Goal: Task Accomplishment & Management: Use online tool/utility

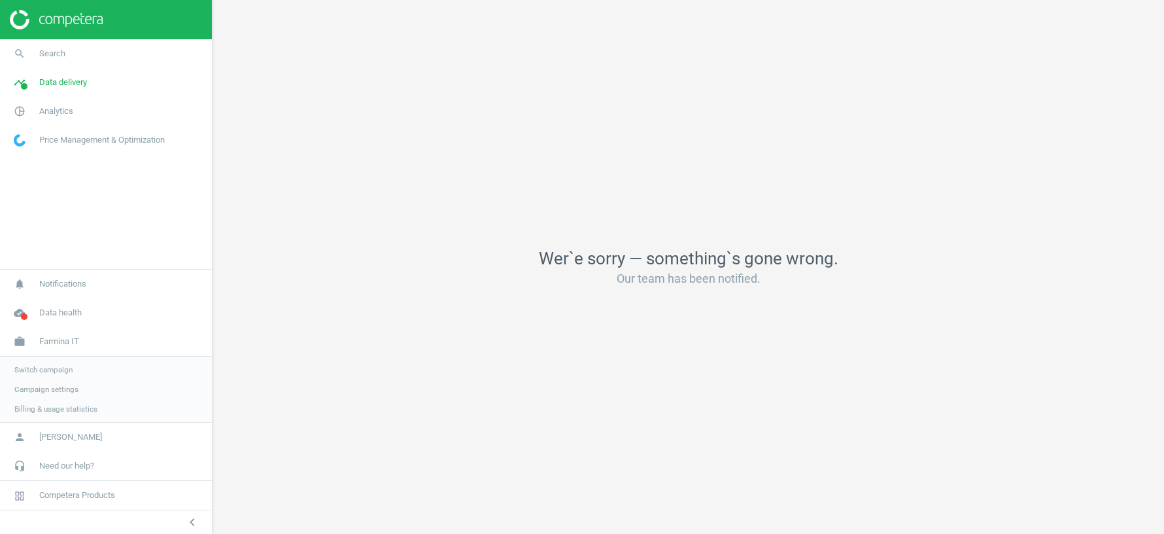
click at [58, 367] on span "Switch campaign" at bounding box center [43, 369] width 58 height 10
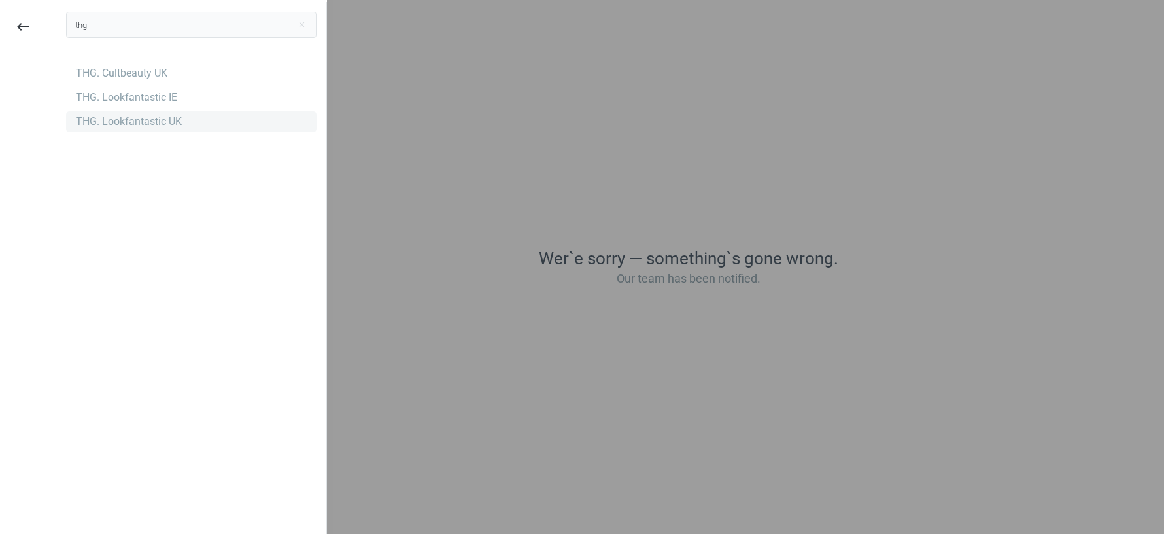
type input "thg"
click at [122, 126] on div "THG. Lookfantastic UK" at bounding box center [129, 121] width 106 height 14
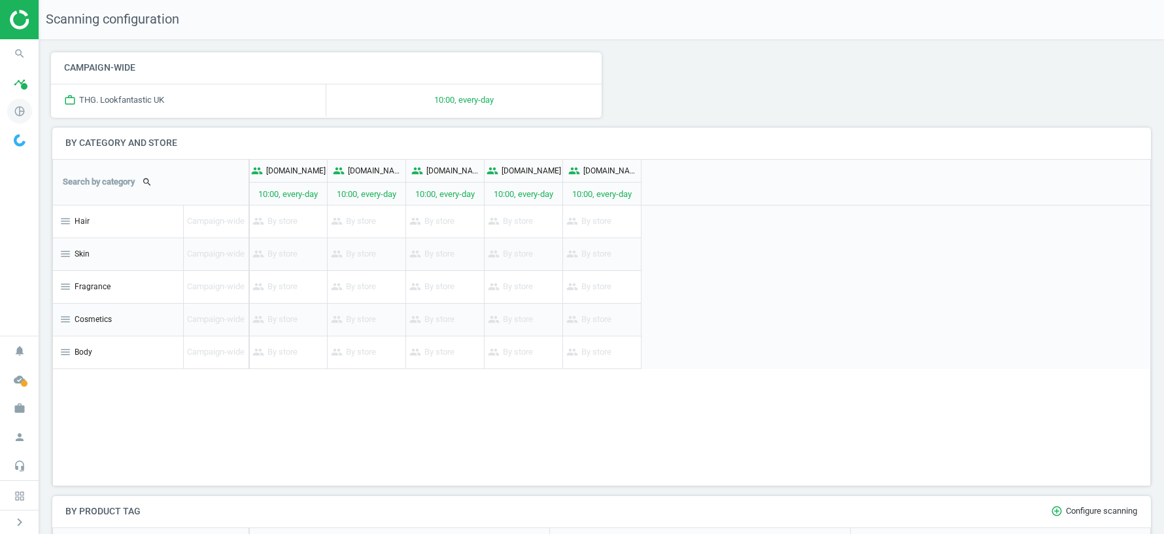
click at [21, 112] on icon "pie_chart_outlined" at bounding box center [19, 111] width 25 height 25
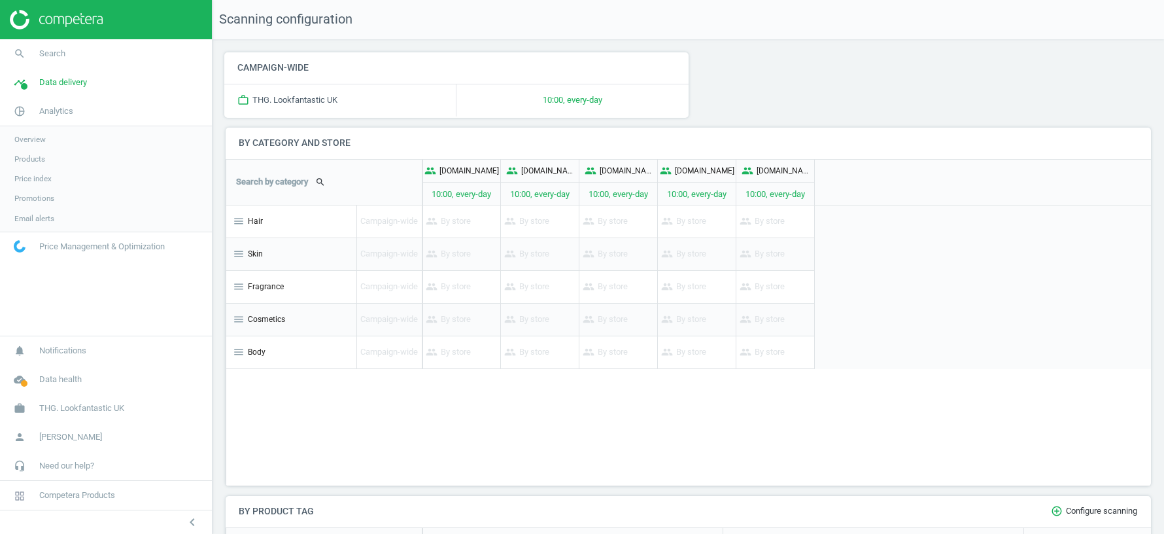
click at [31, 161] on span "Products" at bounding box center [29, 159] width 31 height 10
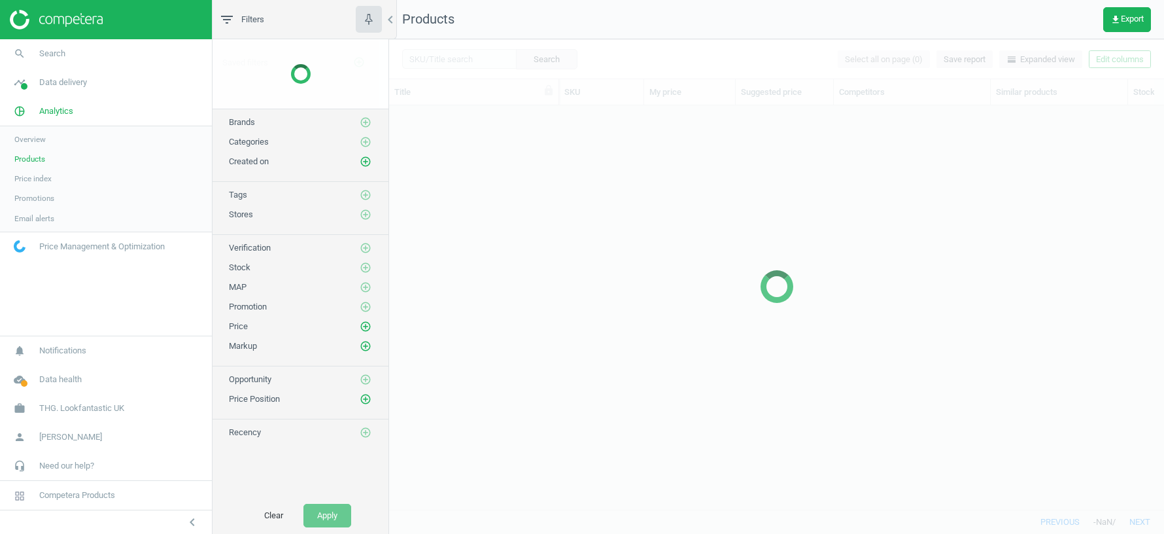
scroll to position [404, 775]
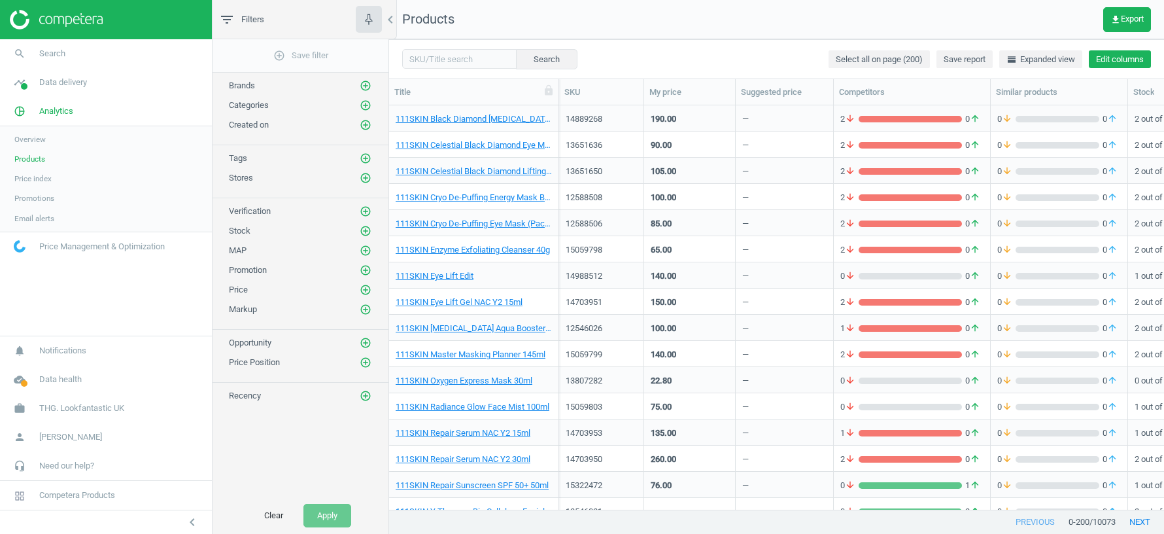
click at [1125, 61] on button "Edit columns" at bounding box center [1120, 59] width 62 height 18
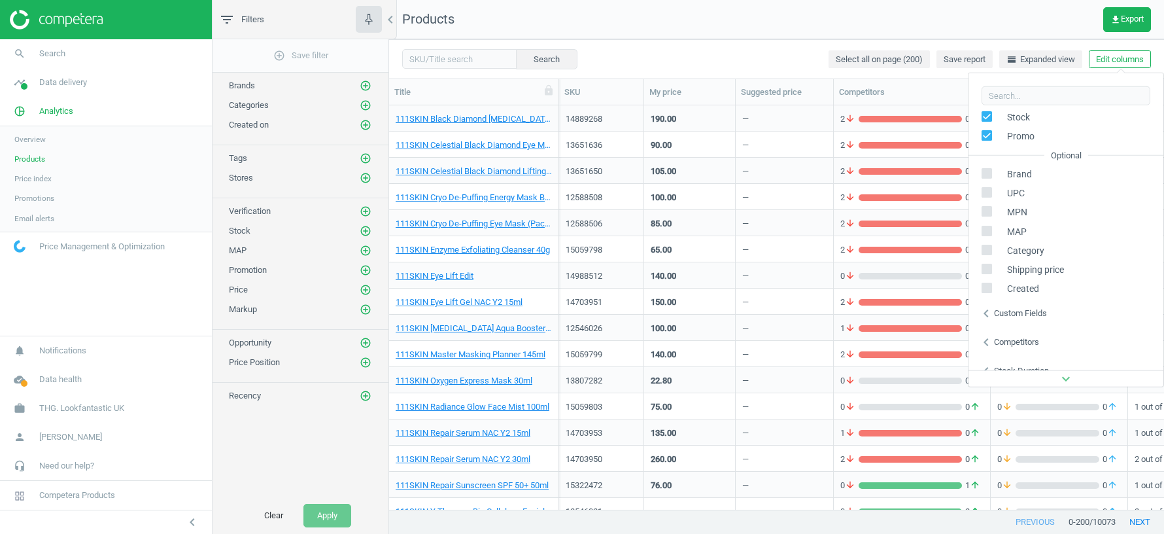
scroll to position [148, 0]
click at [997, 298] on div "Custom fields" at bounding box center [1020, 299] width 53 height 12
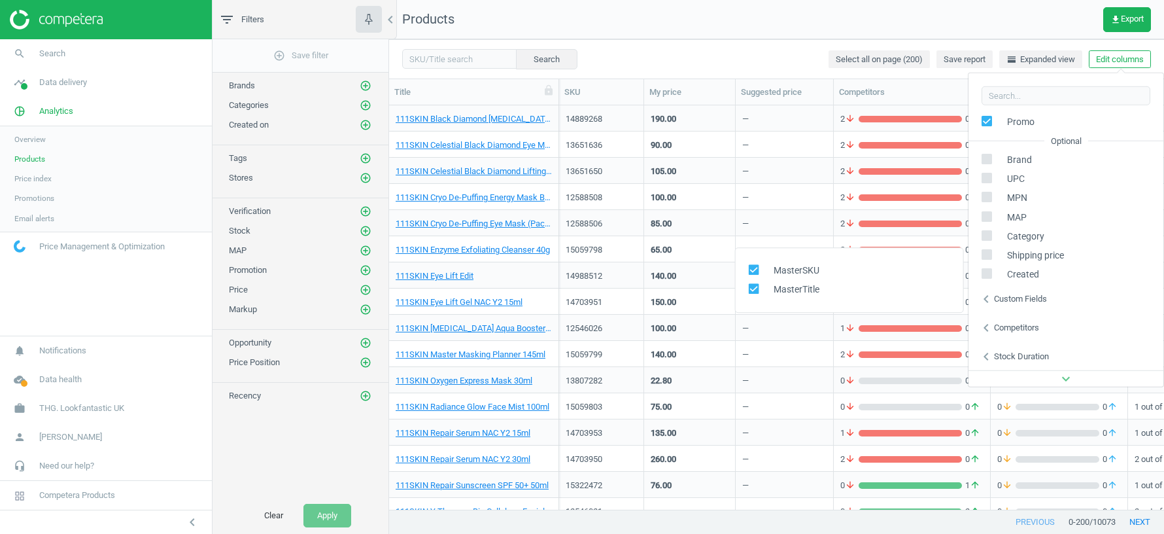
click at [1006, 299] on div "Custom fields" at bounding box center [1020, 299] width 53 height 12
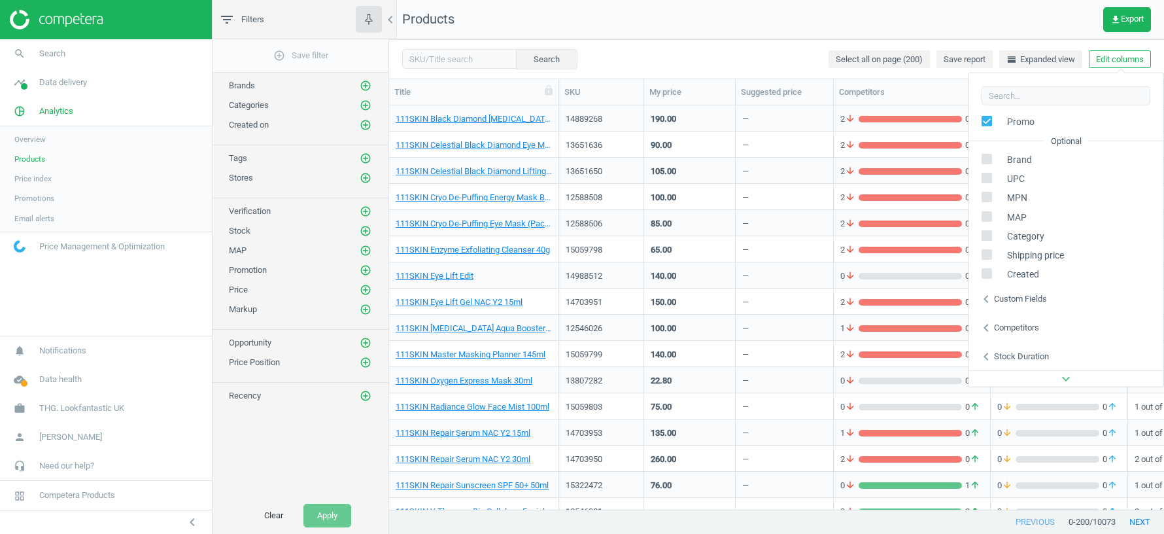
click at [1006, 299] on div "Custom fields" at bounding box center [1020, 299] width 53 height 12
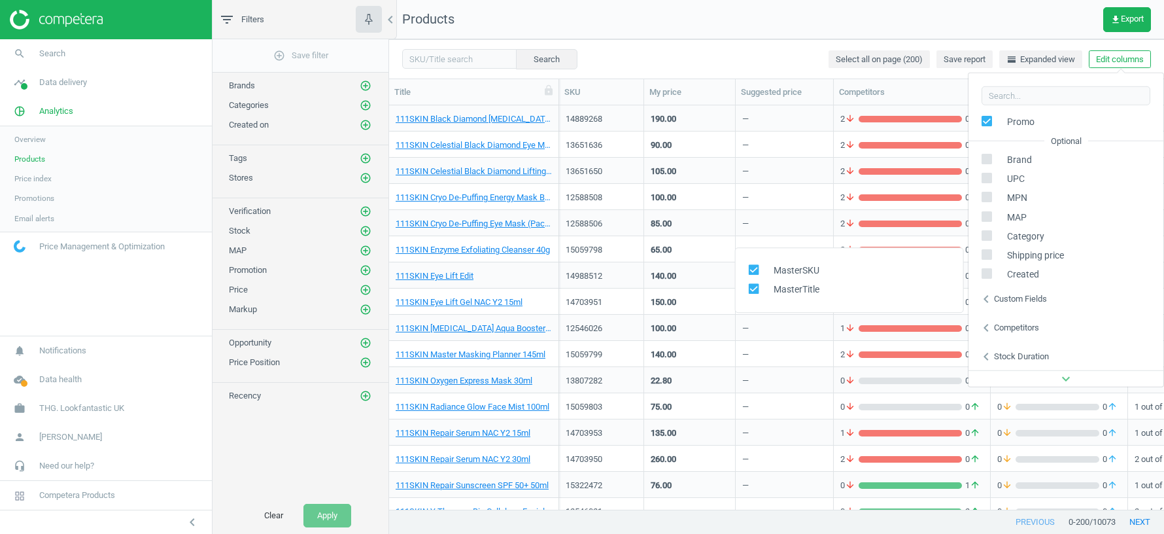
click at [1010, 328] on div "Competitors" at bounding box center [1016, 328] width 45 height 12
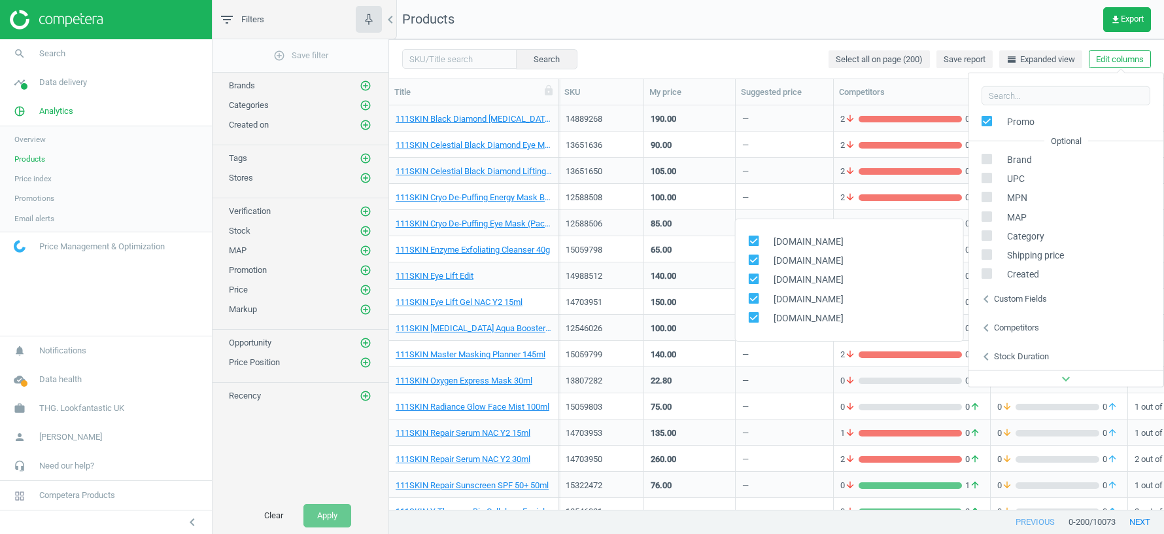
click at [1058, 377] on icon "expand_more" at bounding box center [1066, 379] width 16 height 16
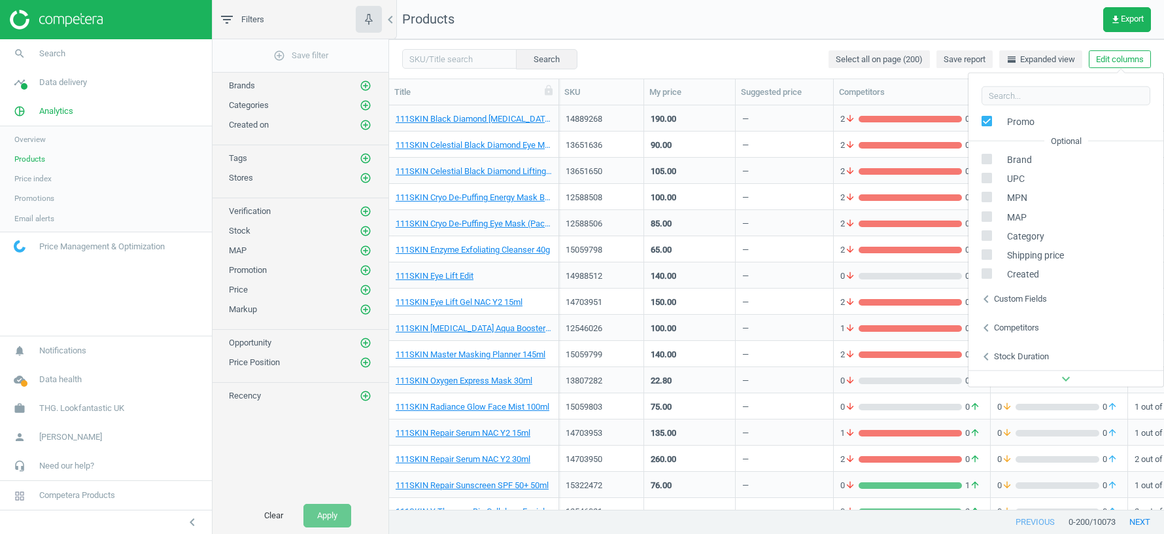
click at [1025, 10] on nav "Products get_app Export" at bounding box center [776, 19] width 775 height 39
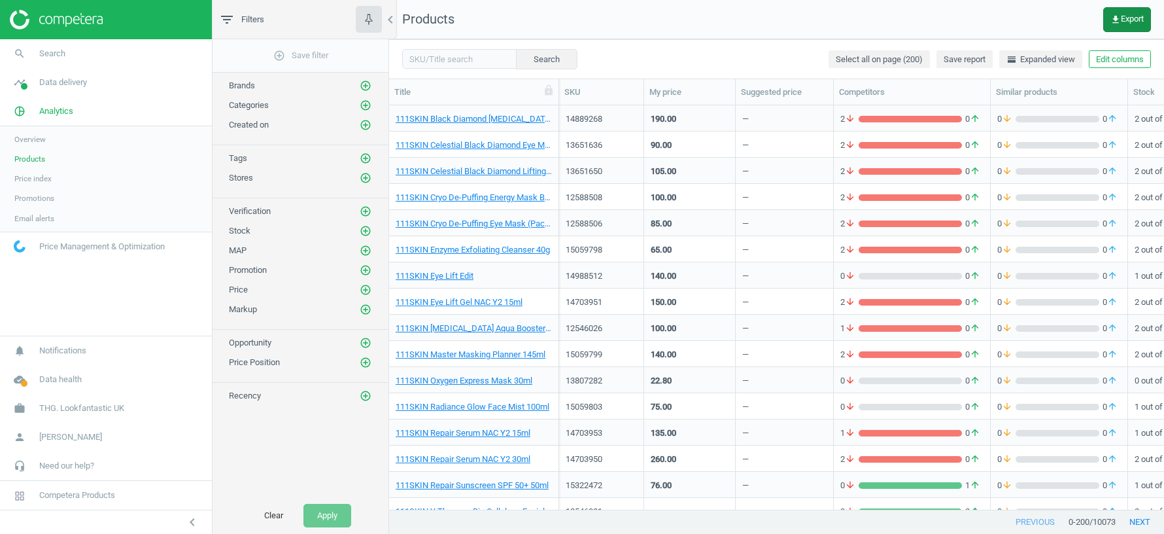
click at [1127, 13] on button "get_app Export" at bounding box center [1127, 19] width 48 height 25
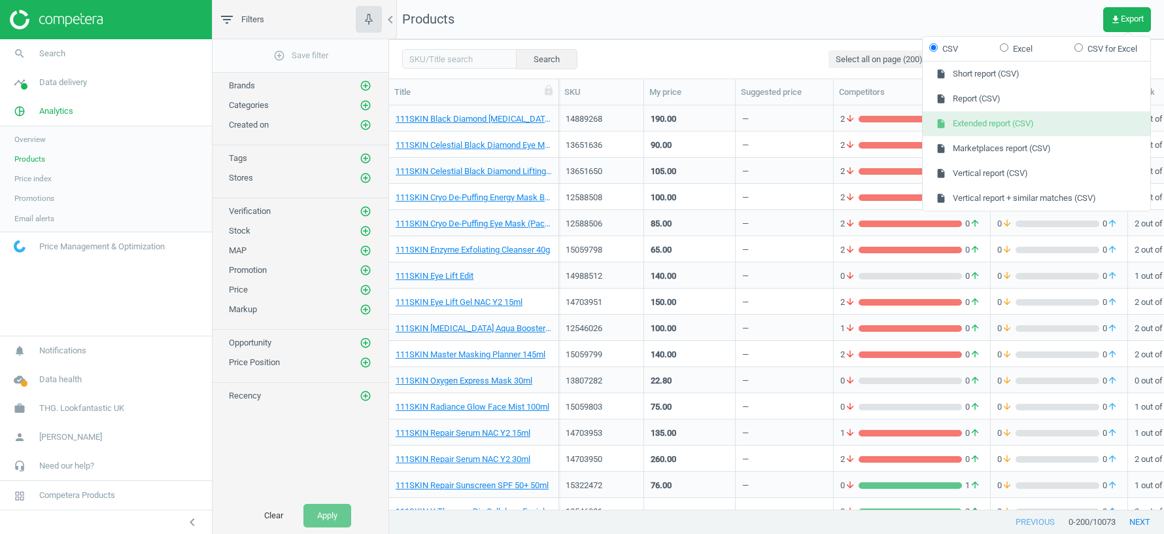
click at [1005, 128] on button "insert_drive_file Extended report (CSV)" at bounding box center [1037, 123] width 228 height 25
